Goal: Transaction & Acquisition: Subscribe to service/newsletter

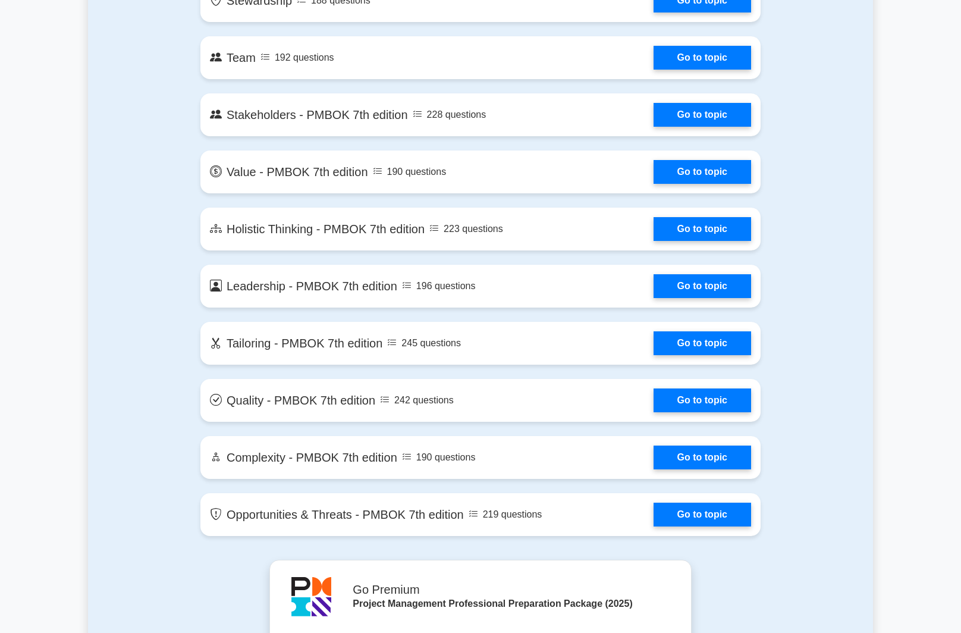
scroll to position [2498, 0]
